Goal: Task Accomplishment & Management: Complete application form

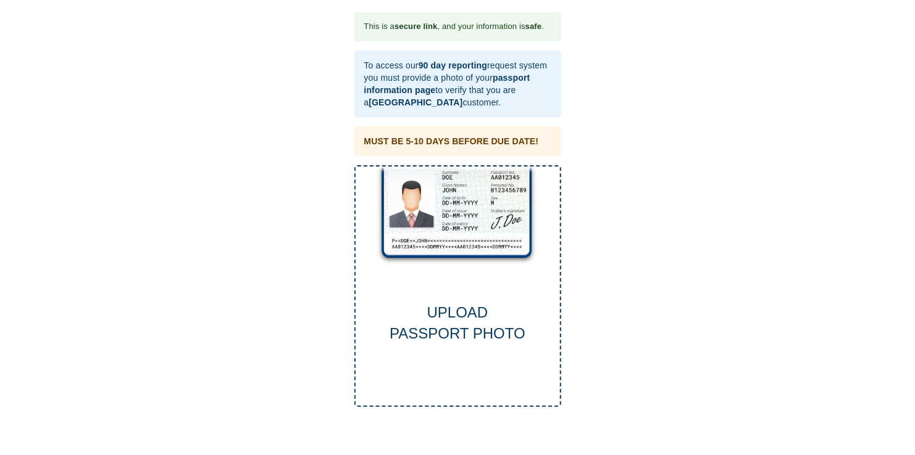
click at [454, 250] on div "UPLOAD PASSPORT PHOTO" at bounding box center [457, 286] width 207 height 243
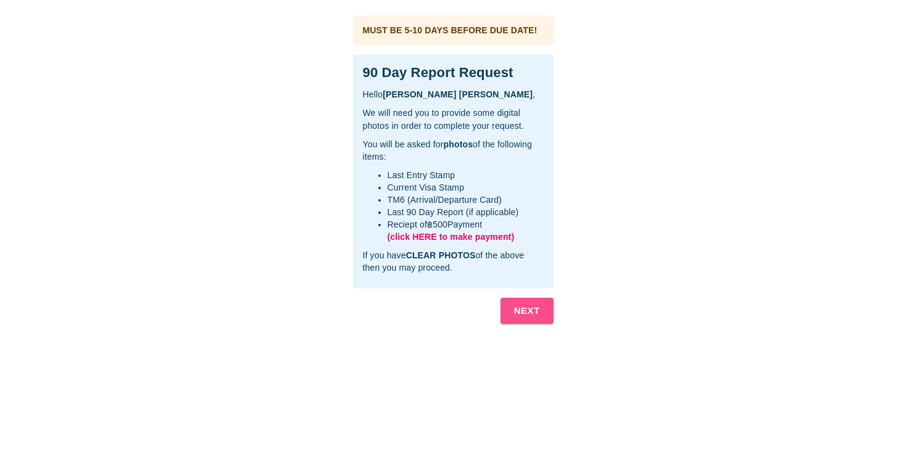
click at [533, 314] on b "NEXT" at bounding box center [527, 311] width 26 height 16
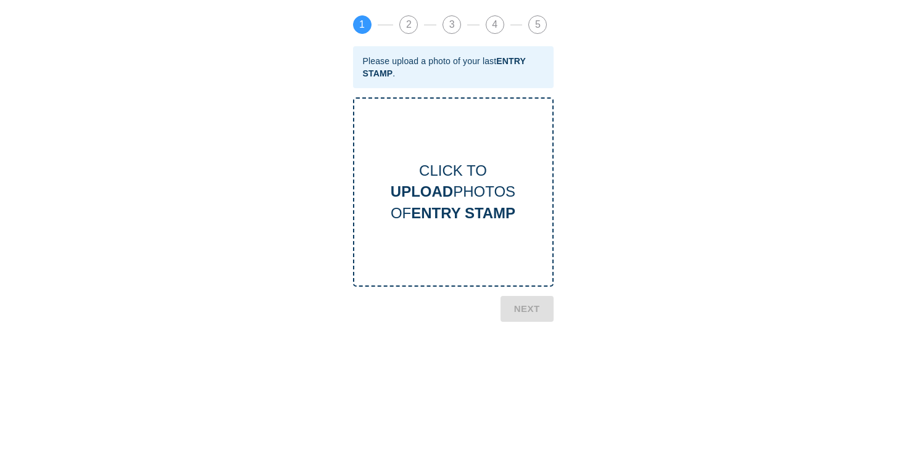
click at [480, 182] on div "CLICK TO UPLOAD PHOTOS OF ENTRY STAMP" at bounding box center [453, 192] width 198 height 64
click at [524, 410] on b "NEXT" at bounding box center [527, 413] width 26 height 16
click at [456, 164] on div "CLICK TO UPLOAD PHOTOS OF CURRENT VISA" at bounding box center [453, 192] width 198 height 64
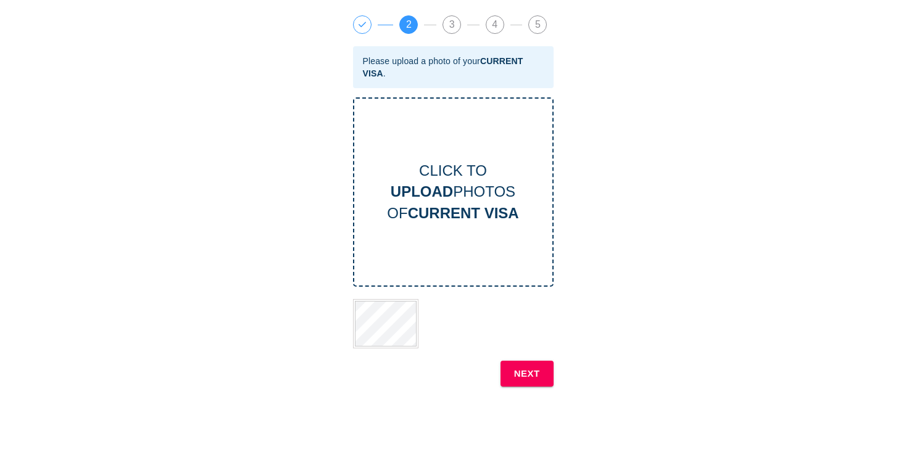
click at [538, 368] on b "NEXT" at bounding box center [527, 374] width 26 height 16
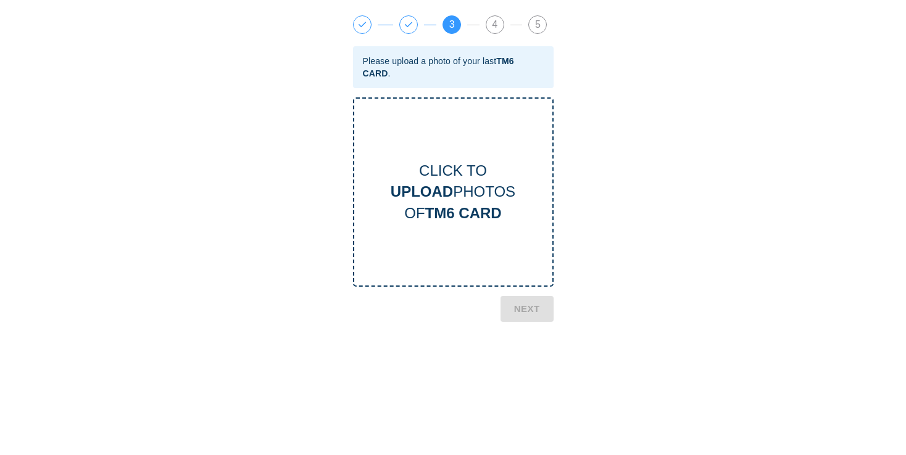
click at [484, 189] on div "CLICK TO UPLOAD PHOTOS OF TM6 CARD" at bounding box center [453, 192] width 198 height 64
click at [538, 392] on b "NEXT" at bounding box center [527, 393] width 26 height 16
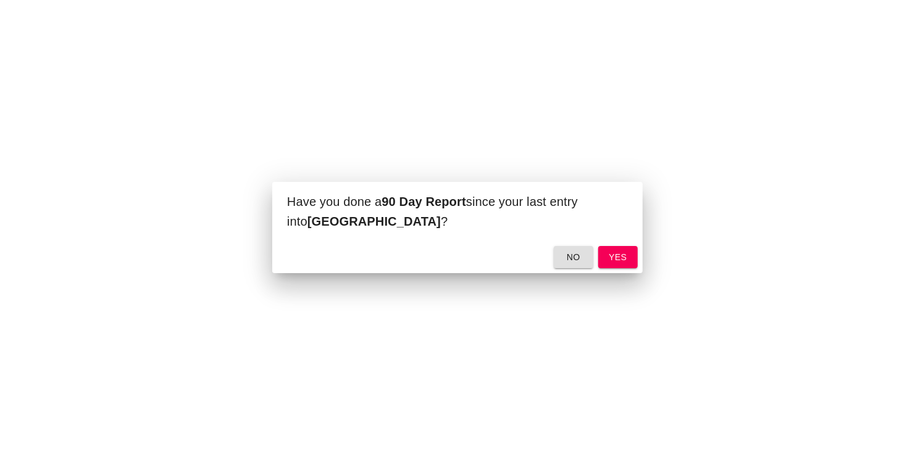
click at [628, 255] on button "yes" at bounding box center [617, 257] width 39 height 23
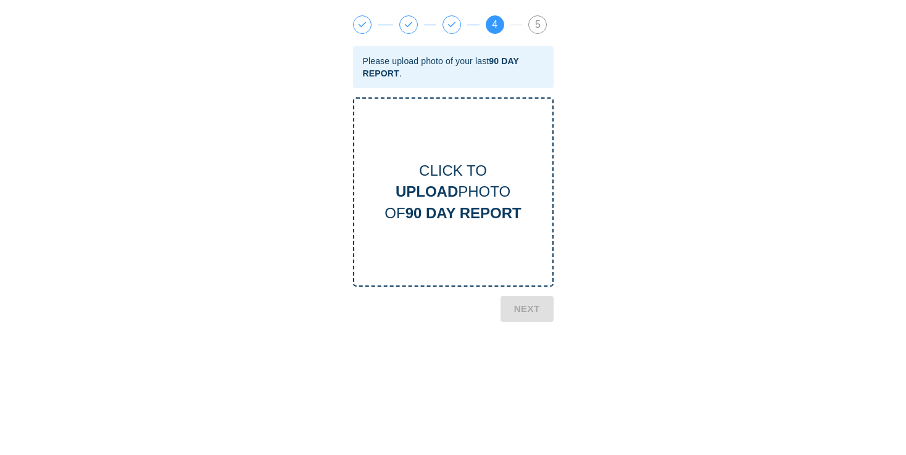
click at [494, 187] on div "CLICK TO UPLOAD PHOTO OF 90 DAY REPORT" at bounding box center [453, 192] width 198 height 64
click at [447, 186] on b "UPLOAD" at bounding box center [427, 191] width 62 height 17
click at [523, 360] on b "NEXT" at bounding box center [527, 360] width 26 height 16
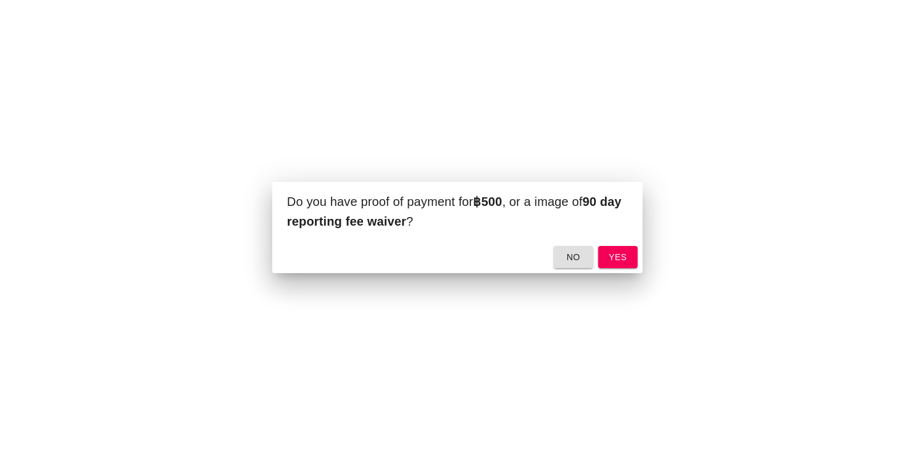
click at [617, 252] on span "yes" at bounding box center [618, 257] width 20 height 15
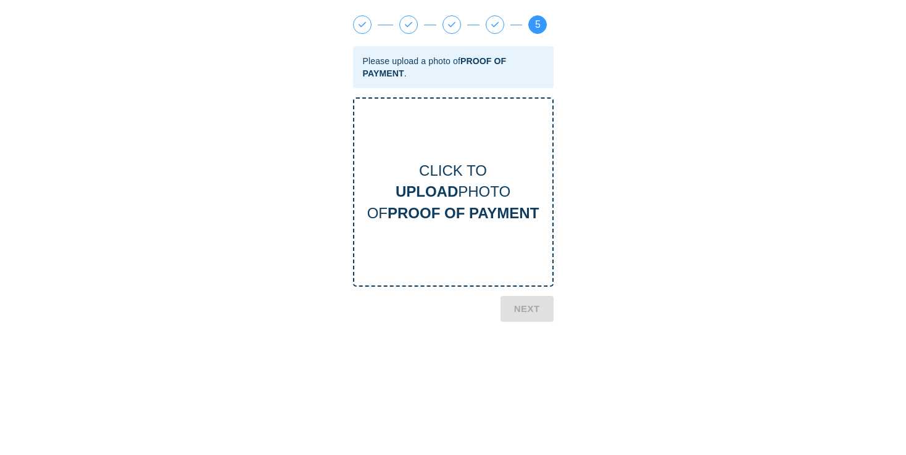
click at [451, 167] on div "CLICK TO UPLOAD PHOTO OF PROOF OF PAYMENT" at bounding box center [453, 192] width 198 height 64
click at [529, 438] on button "NEXT" at bounding box center [527, 448] width 53 height 26
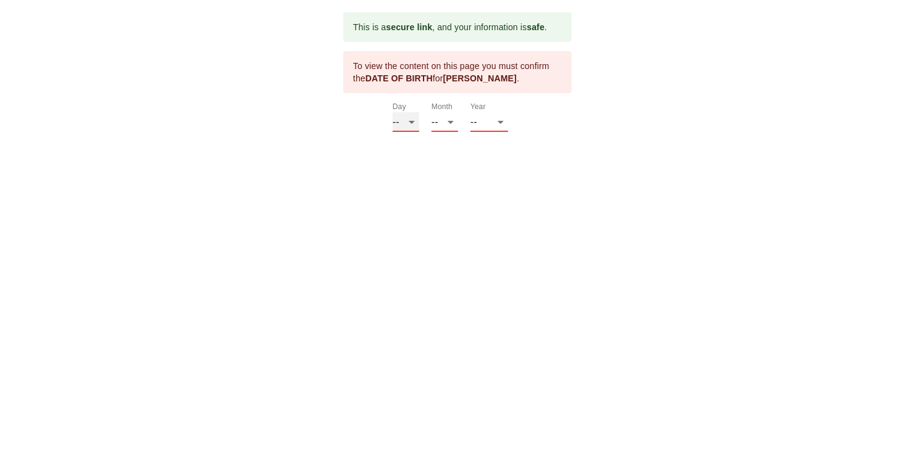
click at [410, 123] on select "-- 01 02 03 04 05 06 07 08 09 10 11 12 13 14 15 16 17 18 19 20 21 22 23 24 25 2…" at bounding box center [406, 122] width 27 height 20
select select "17"
click at [393, 112] on select "-- 01 02 03 04 05 06 07 08 09 10 11 12 13 14 15 16 17 18 19 20 21 22 23 24 25 2…" at bounding box center [406, 122] width 27 height 20
click at [452, 123] on select "-- 01 02 03 04 05 06 07 08 09 10 11 12" at bounding box center [444, 122] width 27 height 20
select select "07"
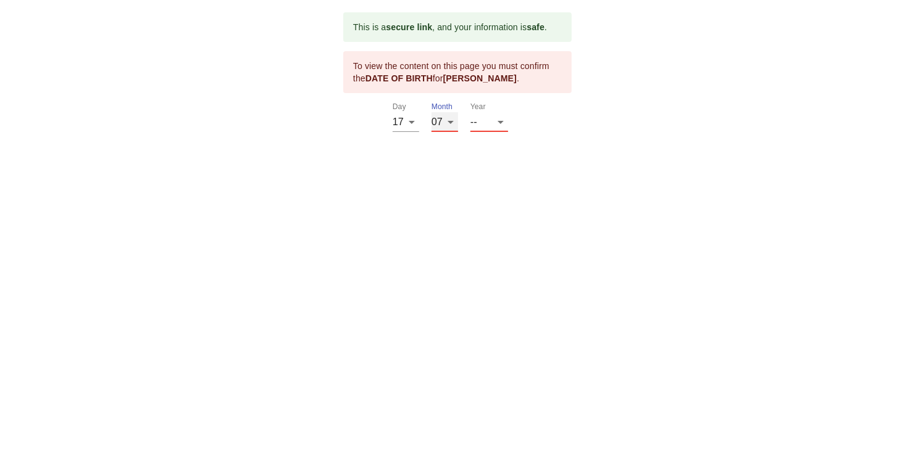
click at [431, 112] on select "-- 01 02 03 04 05 06 07 08 09 10 11 12" at bounding box center [444, 122] width 27 height 20
click at [500, 122] on select "-- 2025 2024 2023 2022 2021 2020 2019 2018 2017 2016 2015 2014 2013 2012 2011 2…" at bounding box center [489, 122] width 38 height 20
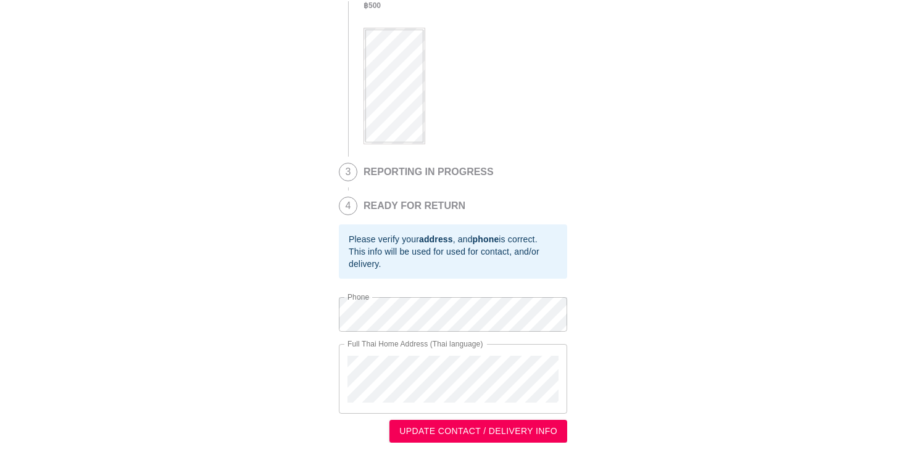
scroll to position [294, 0]
click at [489, 432] on span "UPDATE CONTACT / DELIVERY INFO" at bounding box center [478, 431] width 158 height 15
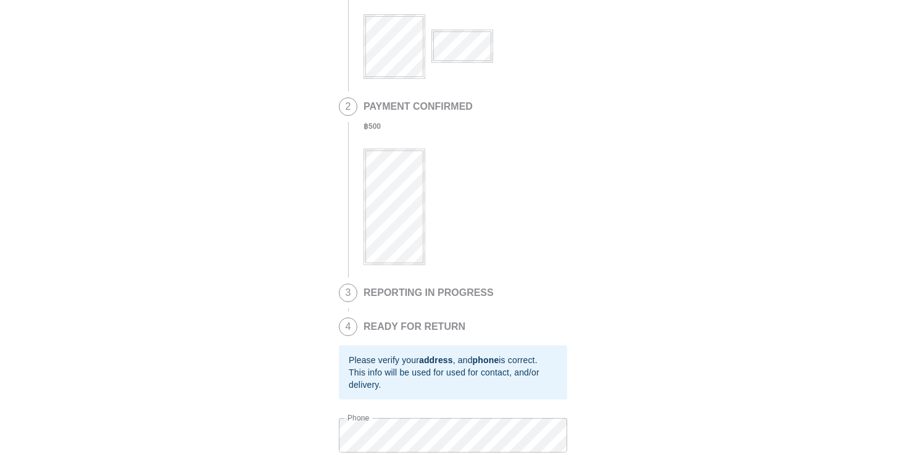
scroll to position [47, 0]
